Goal: Check status: Check status

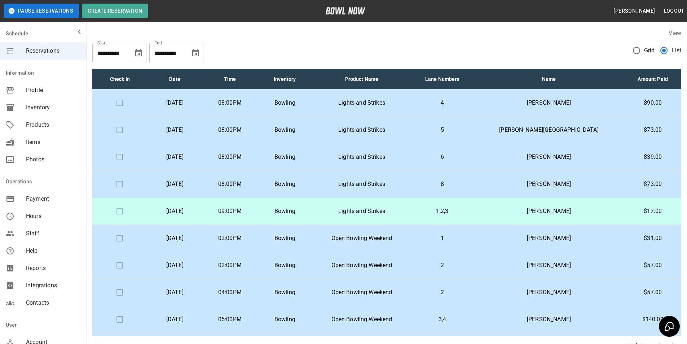
click at [523, 104] on p "[PERSON_NAME]" at bounding box center [550, 103] width 140 height 9
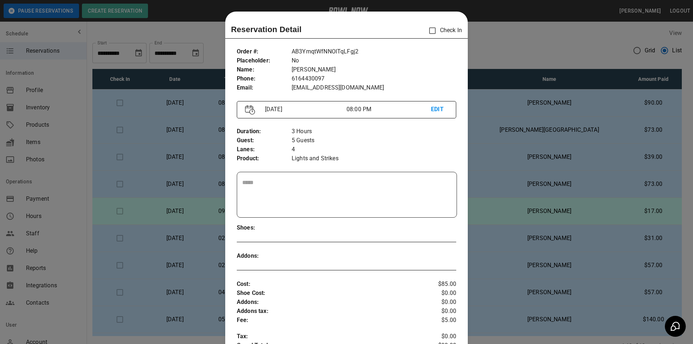
scroll to position [12, 0]
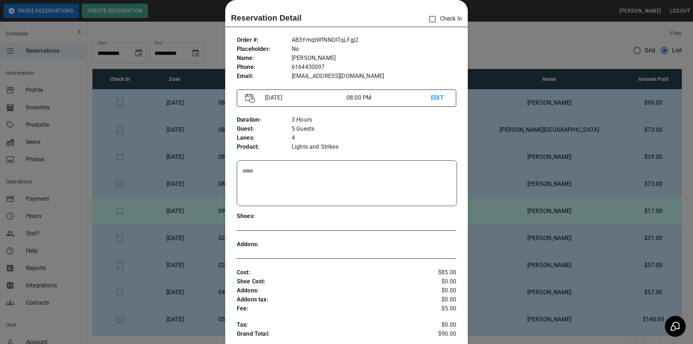
click at [529, 102] on div at bounding box center [346, 172] width 693 height 344
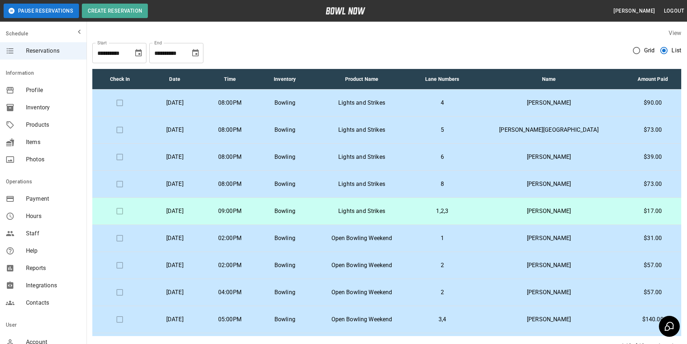
click at [523, 134] on td "[PERSON_NAME][GEOGRAPHIC_DATA]" at bounding box center [549, 130] width 151 height 27
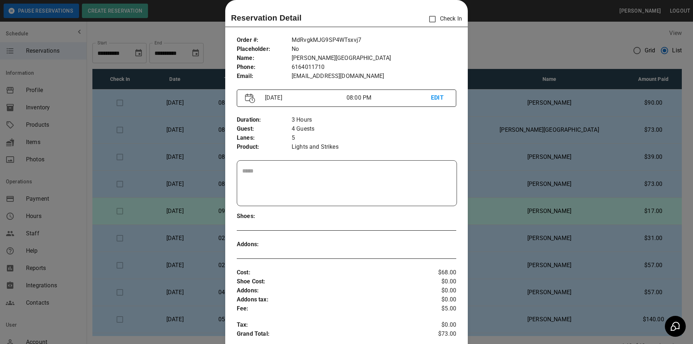
click at [610, 155] on div at bounding box center [346, 172] width 693 height 344
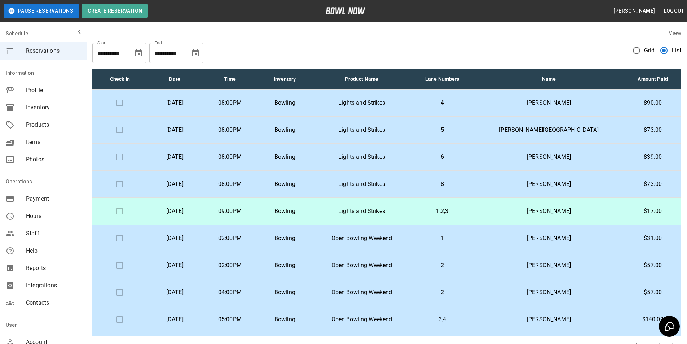
click at [582, 157] on p "[PERSON_NAME]" at bounding box center [550, 157] width 140 height 9
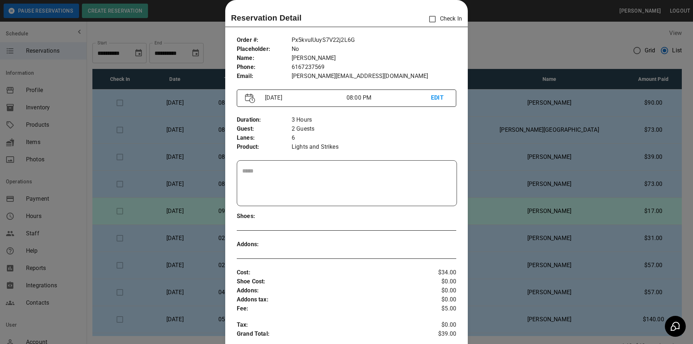
click at [608, 150] on div at bounding box center [346, 172] width 693 height 344
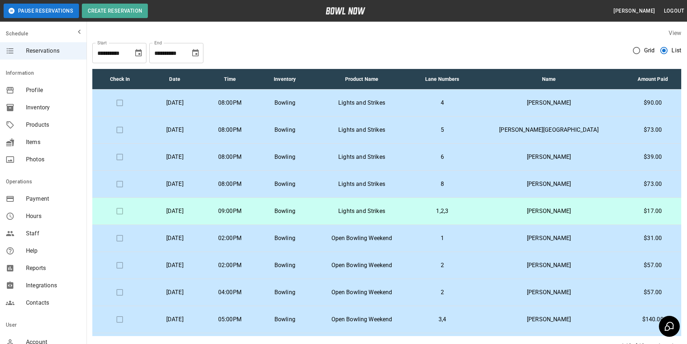
click at [608, 153] on td "[PERSON_NAME]" at bounding box center [549, 157] width 151 height 27
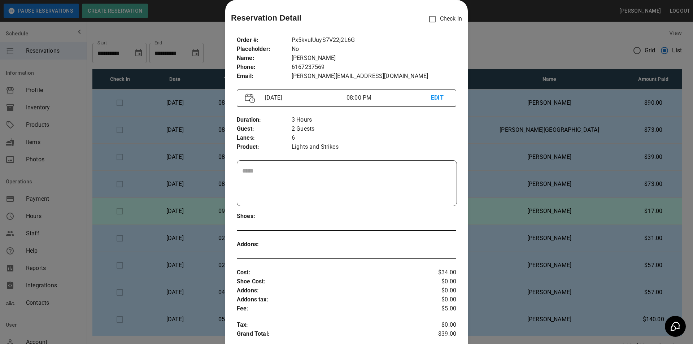
drag, startPoint x: 594, startPoint y: 181, endPoint x: 594, endPoint y: 185, distance: 4.3
click at [594, 181] on div at bounding box center [346, 172] width 693 height 344
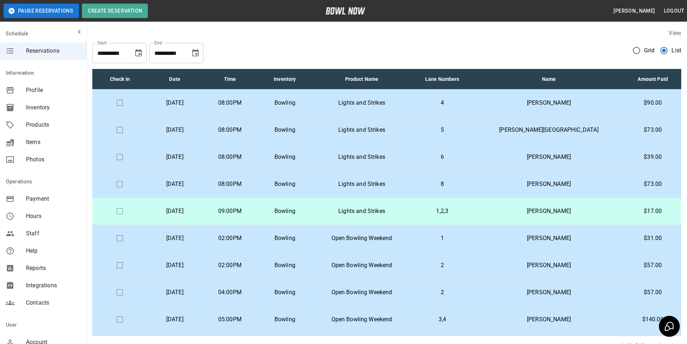
click at [594, 185] on p "[PERSON_NAME]" at bounding box center [550, 184] width 140 height 9
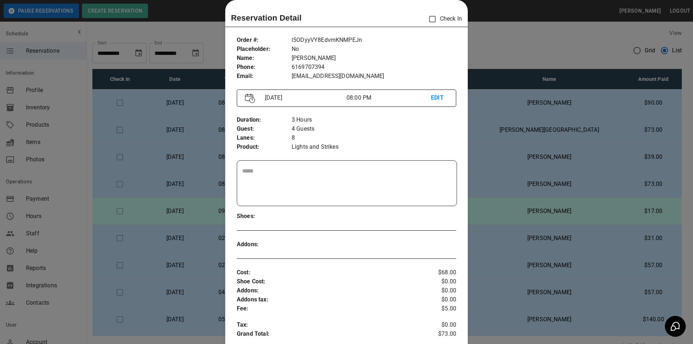
click at [580, 215] on div at bounding box center [346, 172] width 693 height 344
